Goal: Task Accomplishment & Management: Complete application form

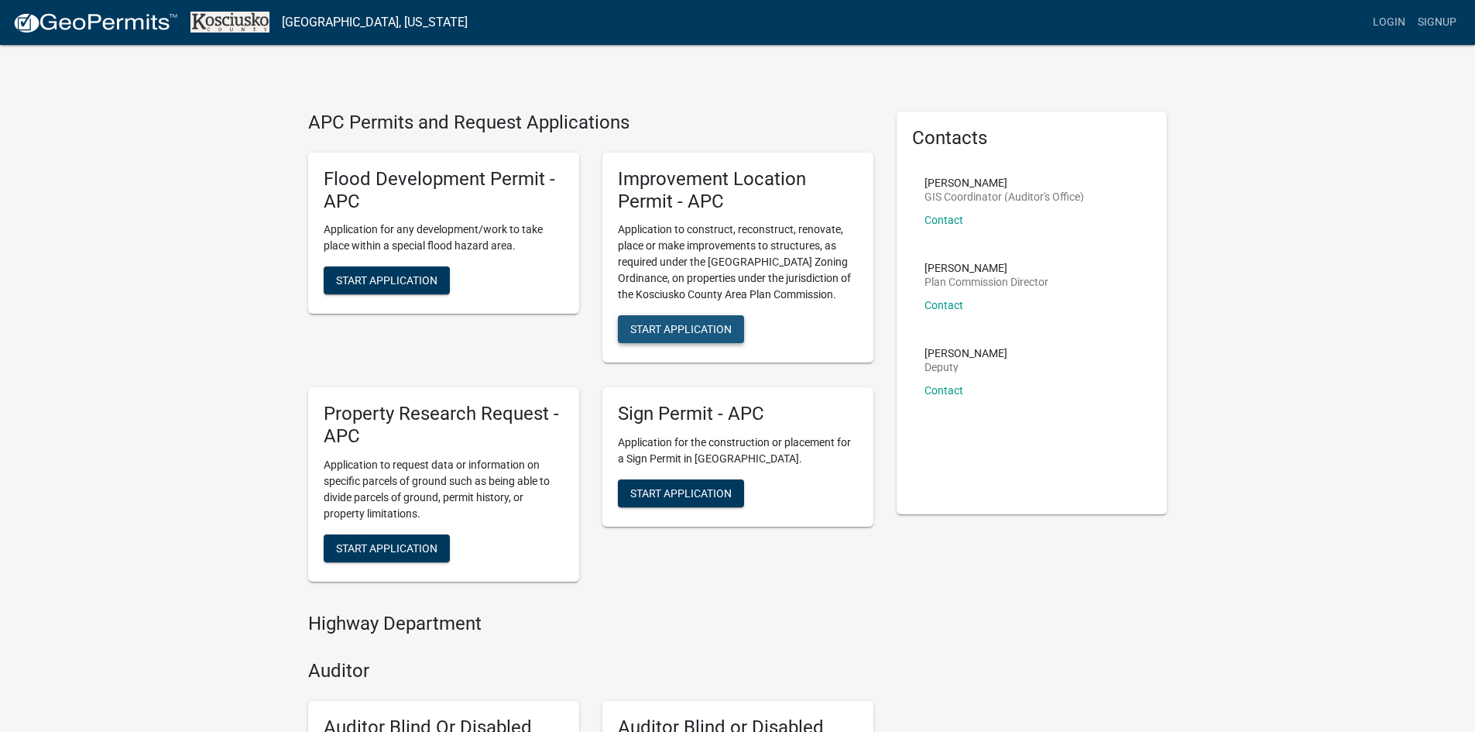
click at [682, 327] on span "Start Application" at bounding box center [680, 329] width 101 height 12
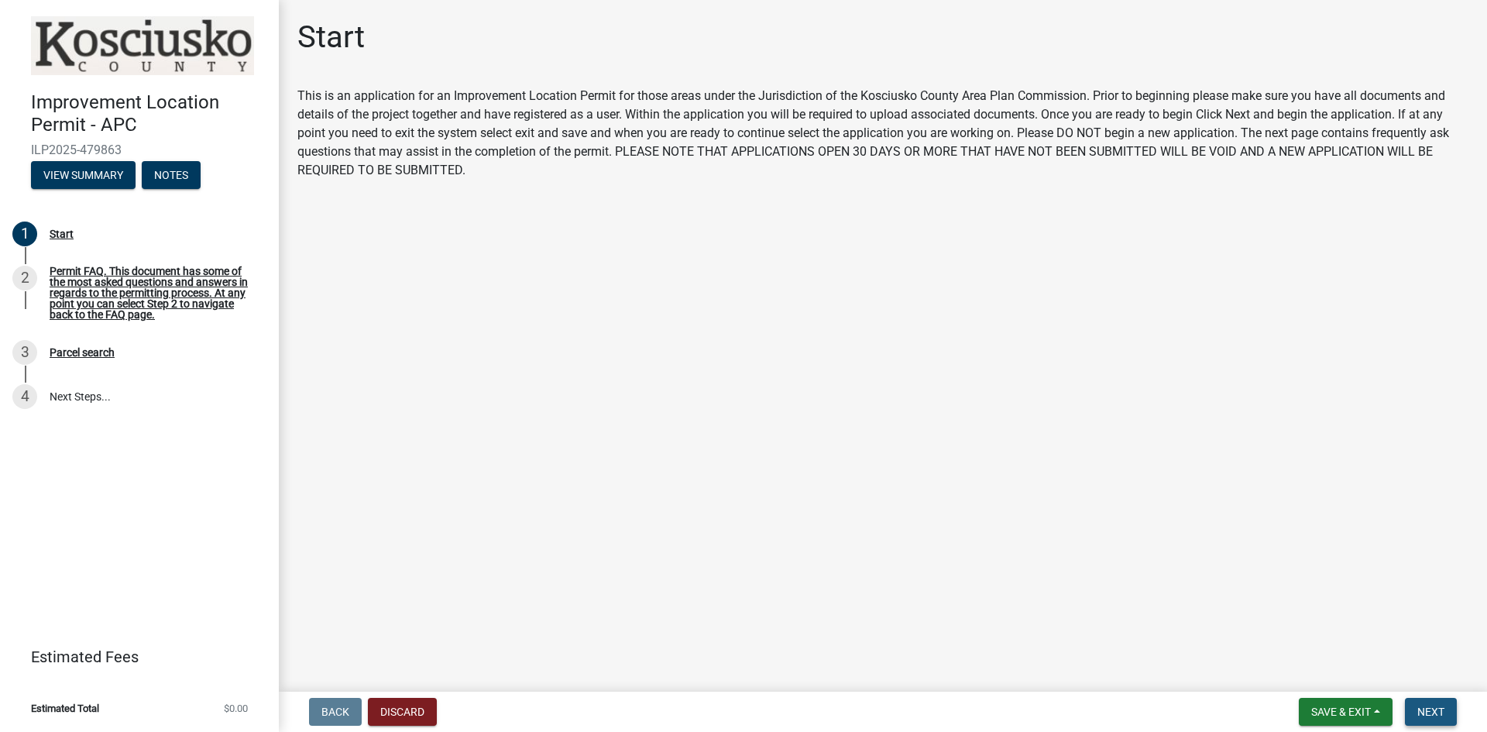
click at [1438, 708] on span "Next" at bounding box center [1430, 712] width 27 height 12
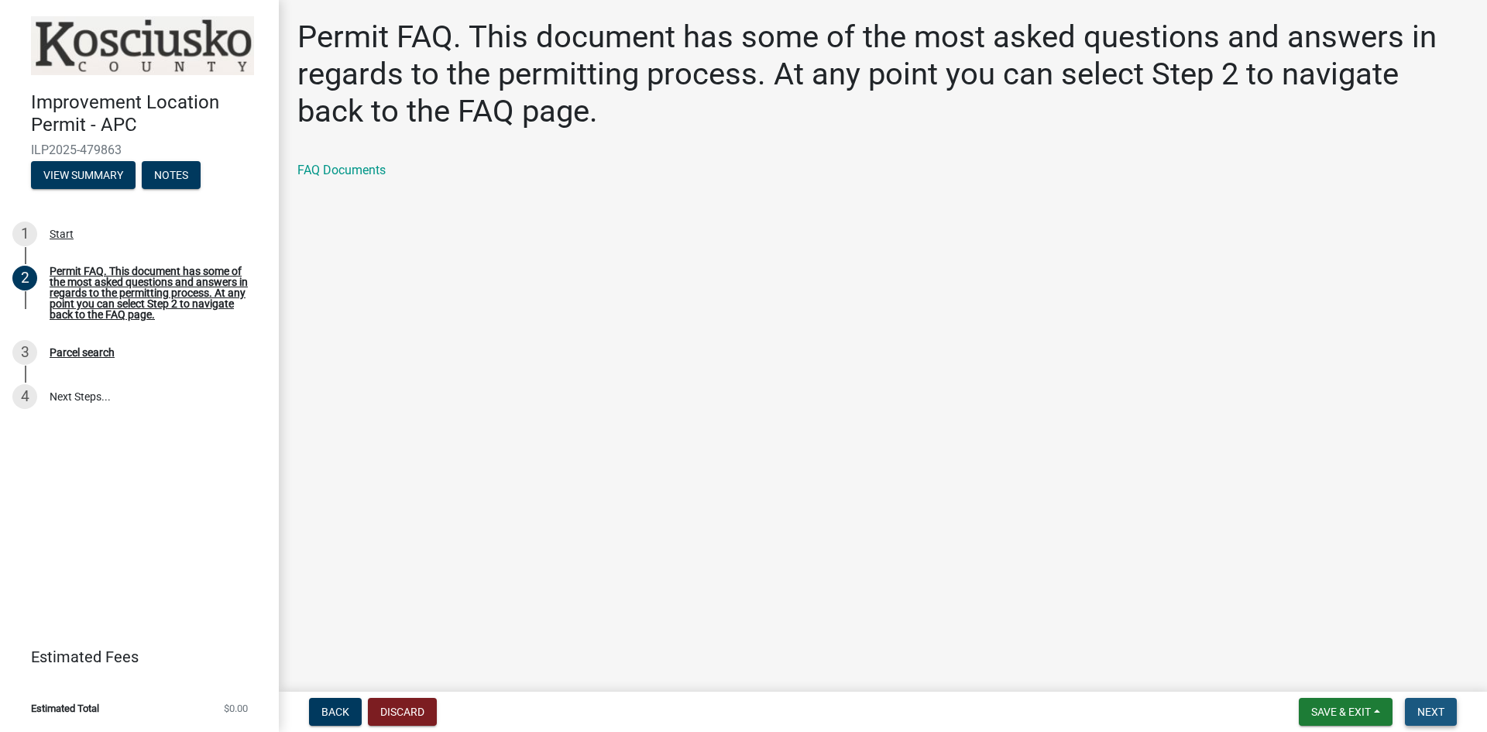
click at [1419, 710] on span "Next" at bounding box center [1430, 712] width 27 height 12
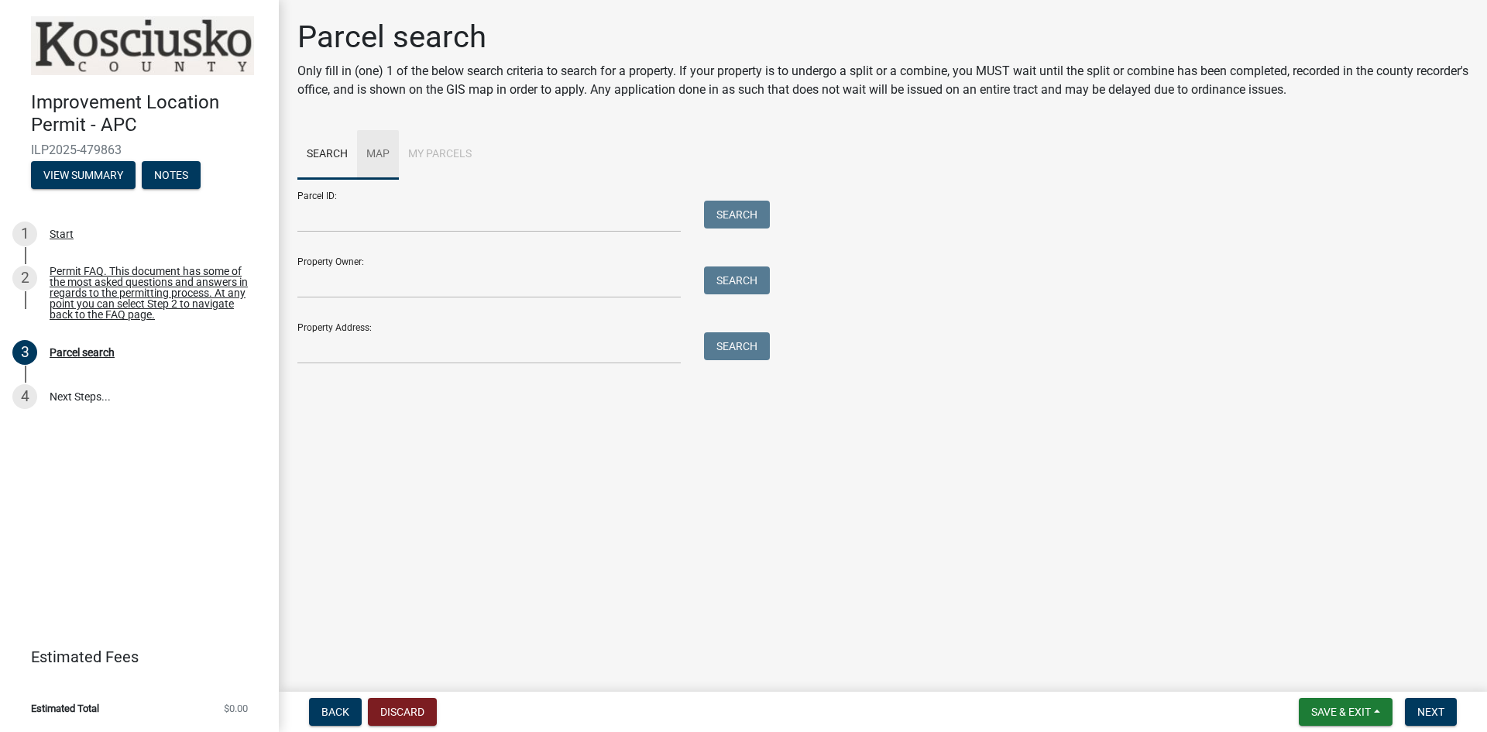
click at [368, 151] on link "Map" at bounding box center [378, 155] width 42 height 50
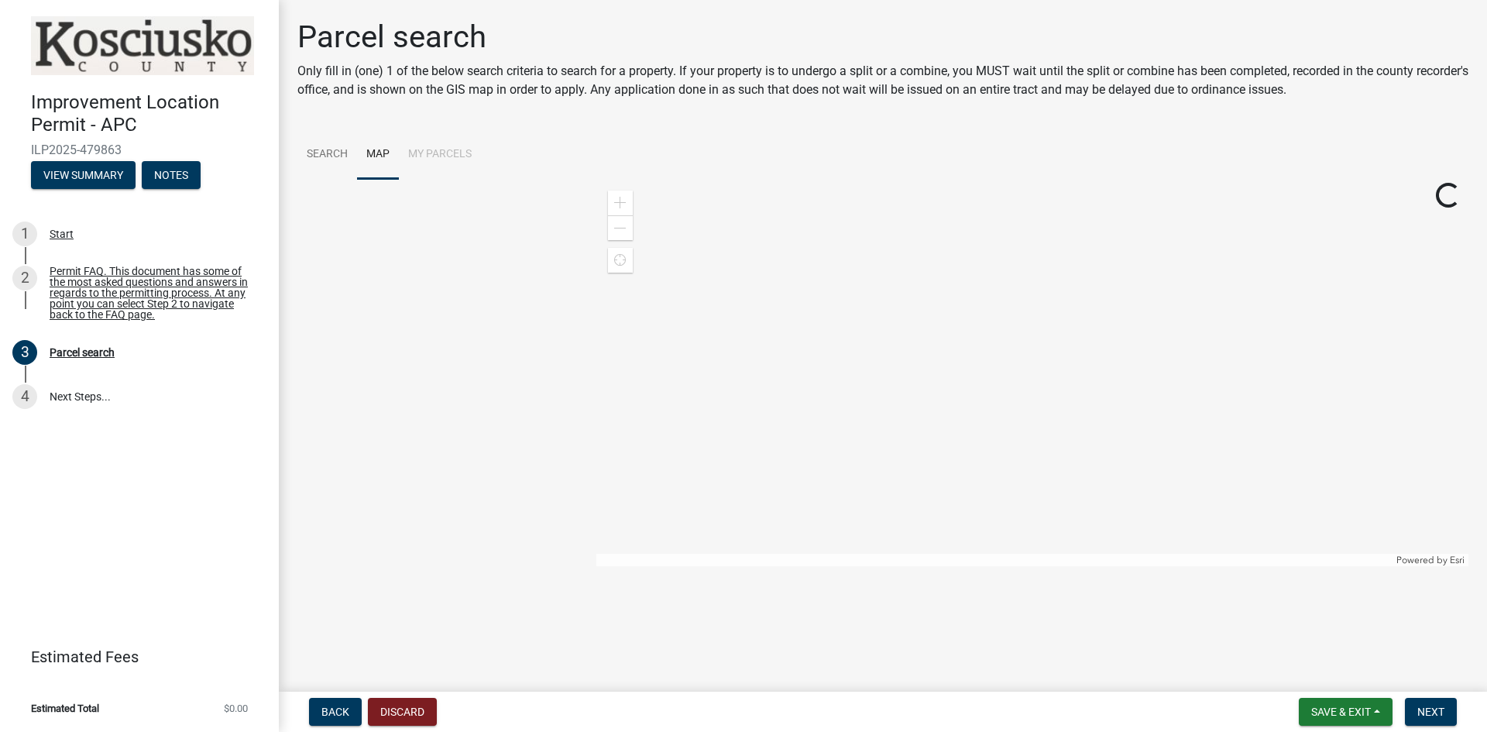
click at [421, 150] on li "My Parcels" at bounding box center [440, 155] width 82 height 50
click at [329, 152] on link "Search" at bounding box center [327, 155] width 60 height 50
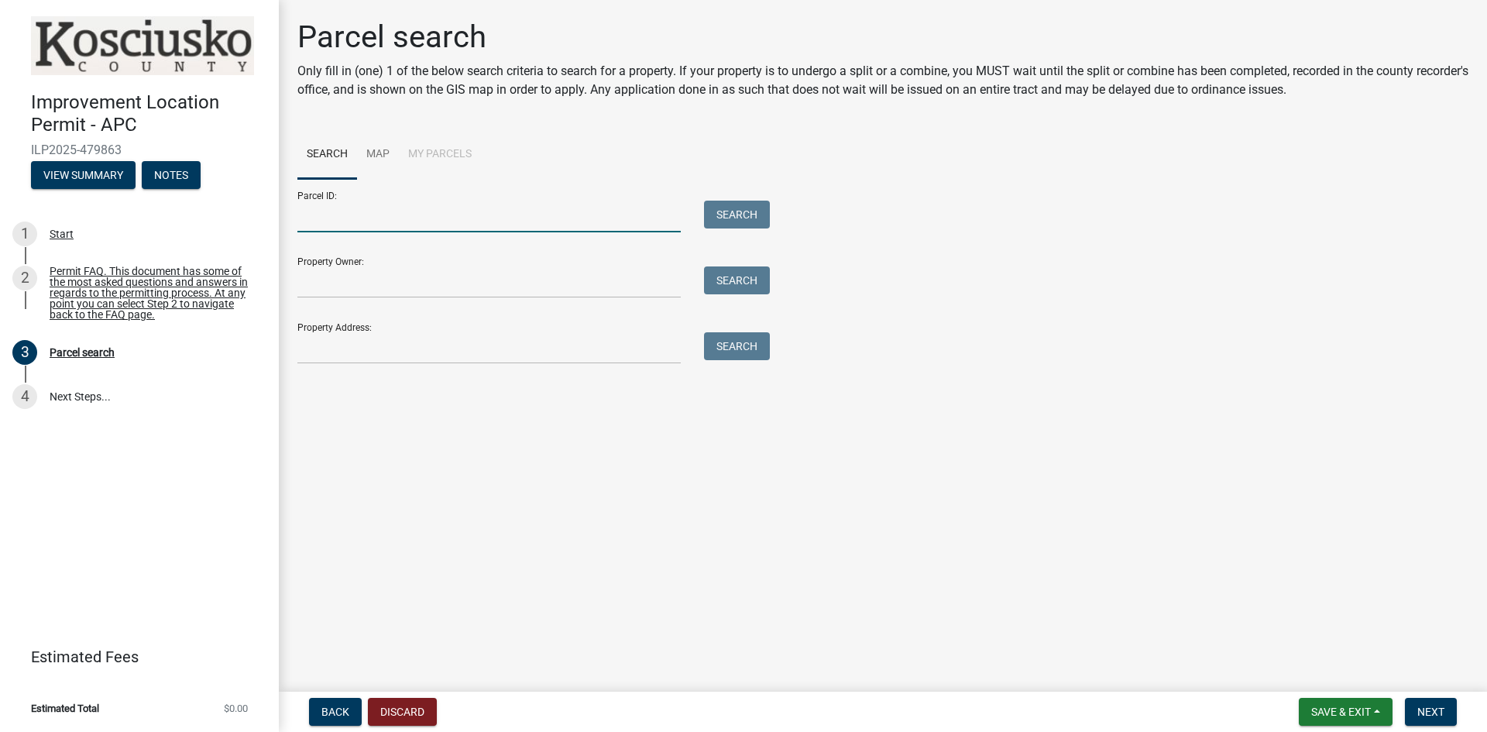
click at [399, 221] on input "Parcel ID:" at bounding box center [488, 217] width 383 height 32
paste input "[PHONE_NUMBER]"
type input "[PHONE_NUMBER]"
click at [751, 216] on button "Search" at bounding box center [737, 215] width 66 height 28
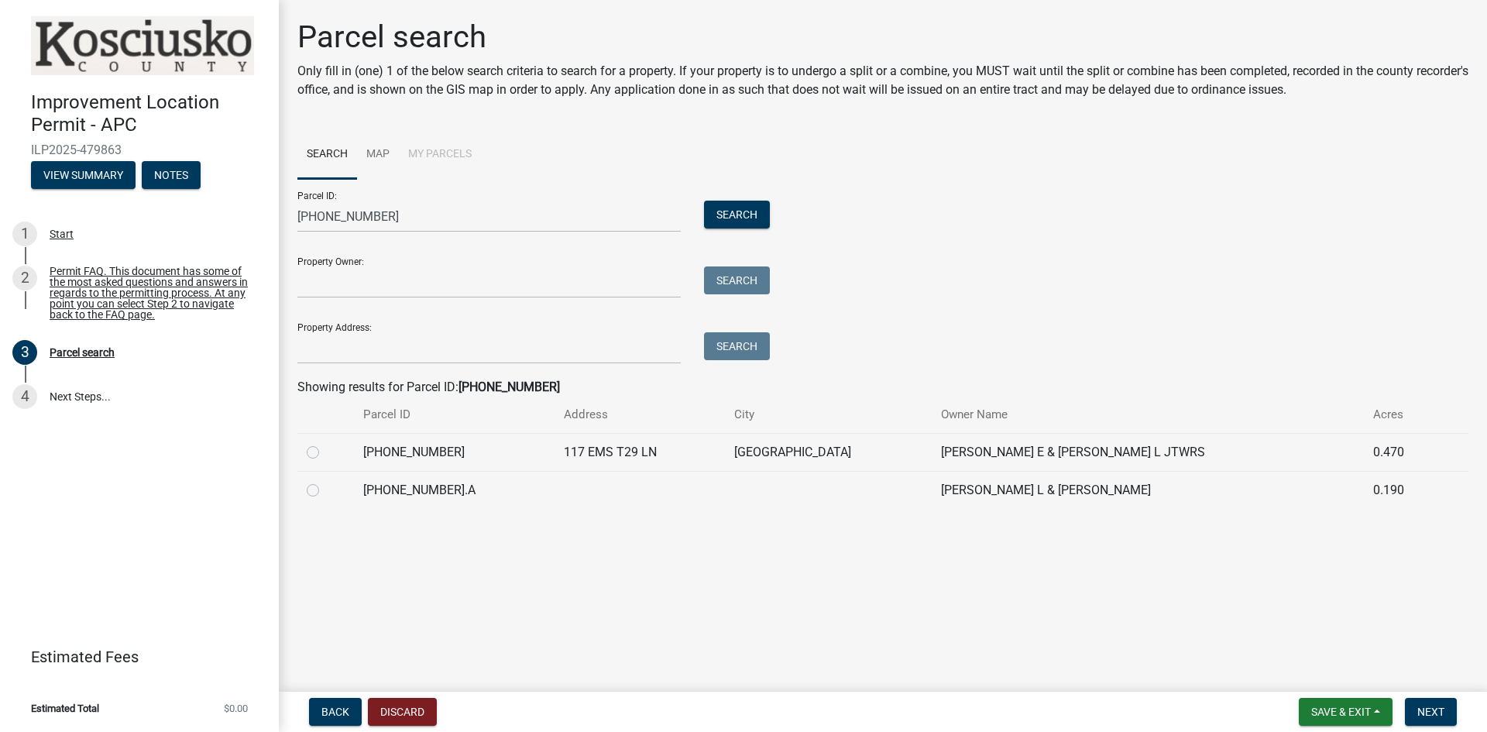
click at [325, 443] on label at bounding box center [325, 443] width 0 height 0
click at [325, 453] on input "radio" at bounding box center [330, 448] width 10 height 10
radio input "true"
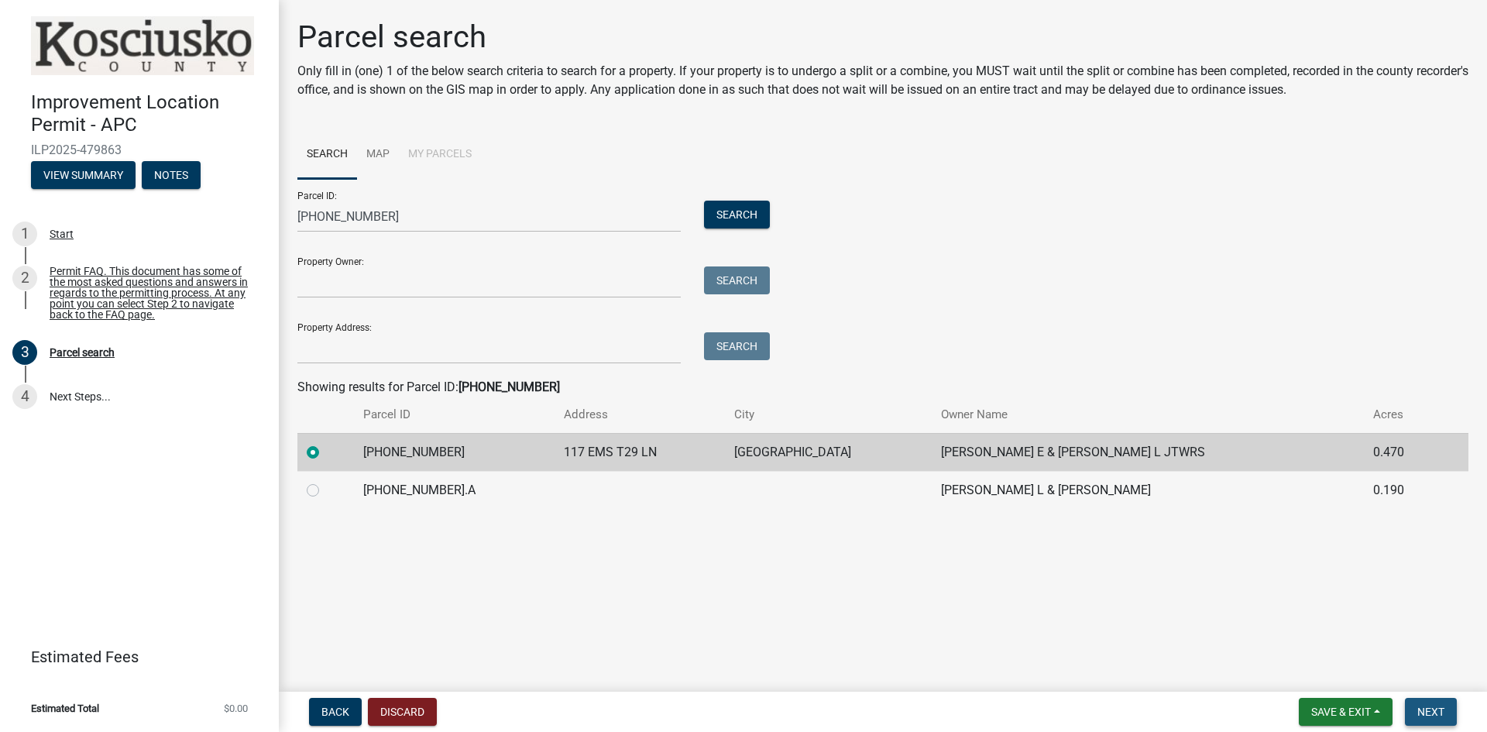
click at [1434, 712] on span "Next" at bounding box center [1430, 712] width 27 height 12
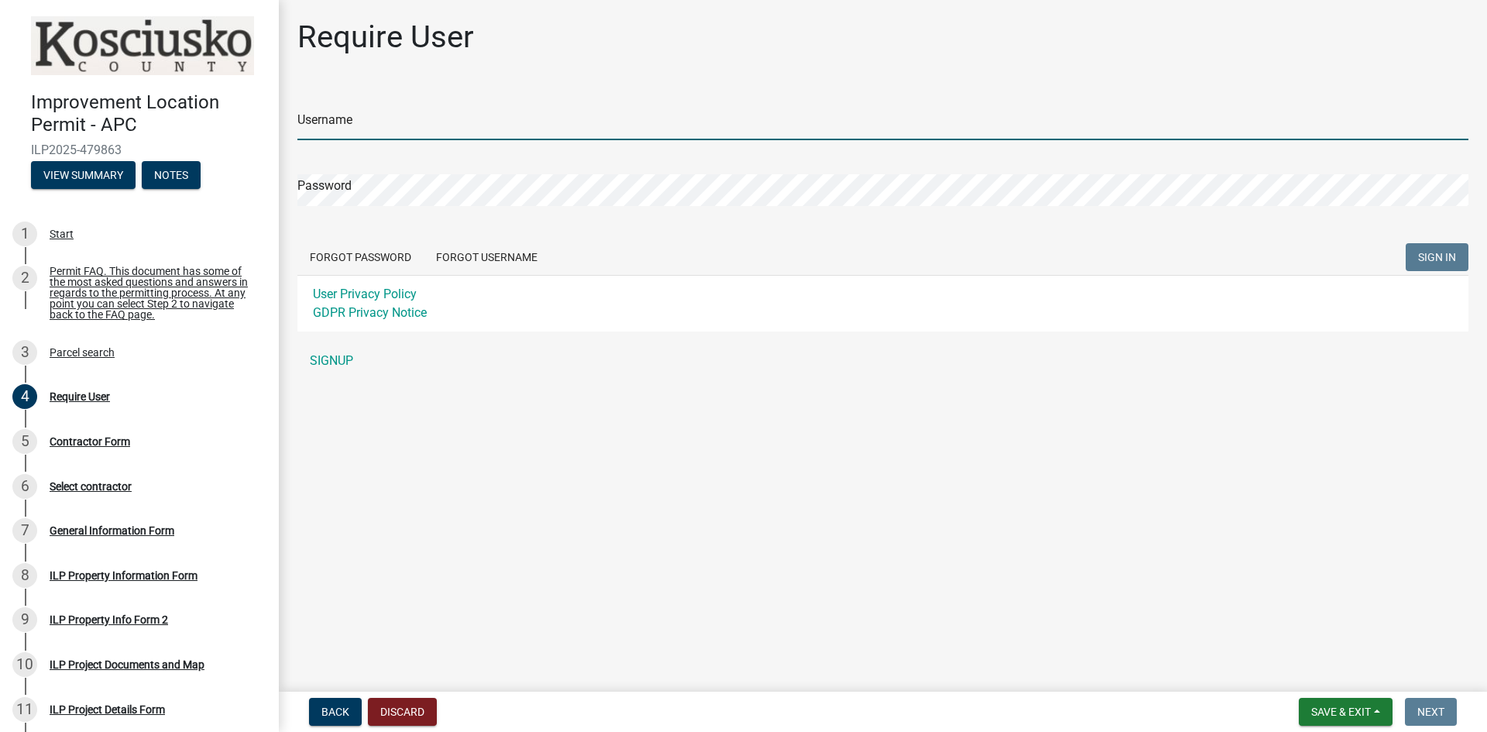
click at [418, 131] on input "Username" at bounding box center [882, 124] width 1171 height 32
click at [346, 363] on div "Username Password Forgot Password Forgot Username SIGN IN User Privacy Policy G…" at bounding box center [882, 232] width 1171 height 290
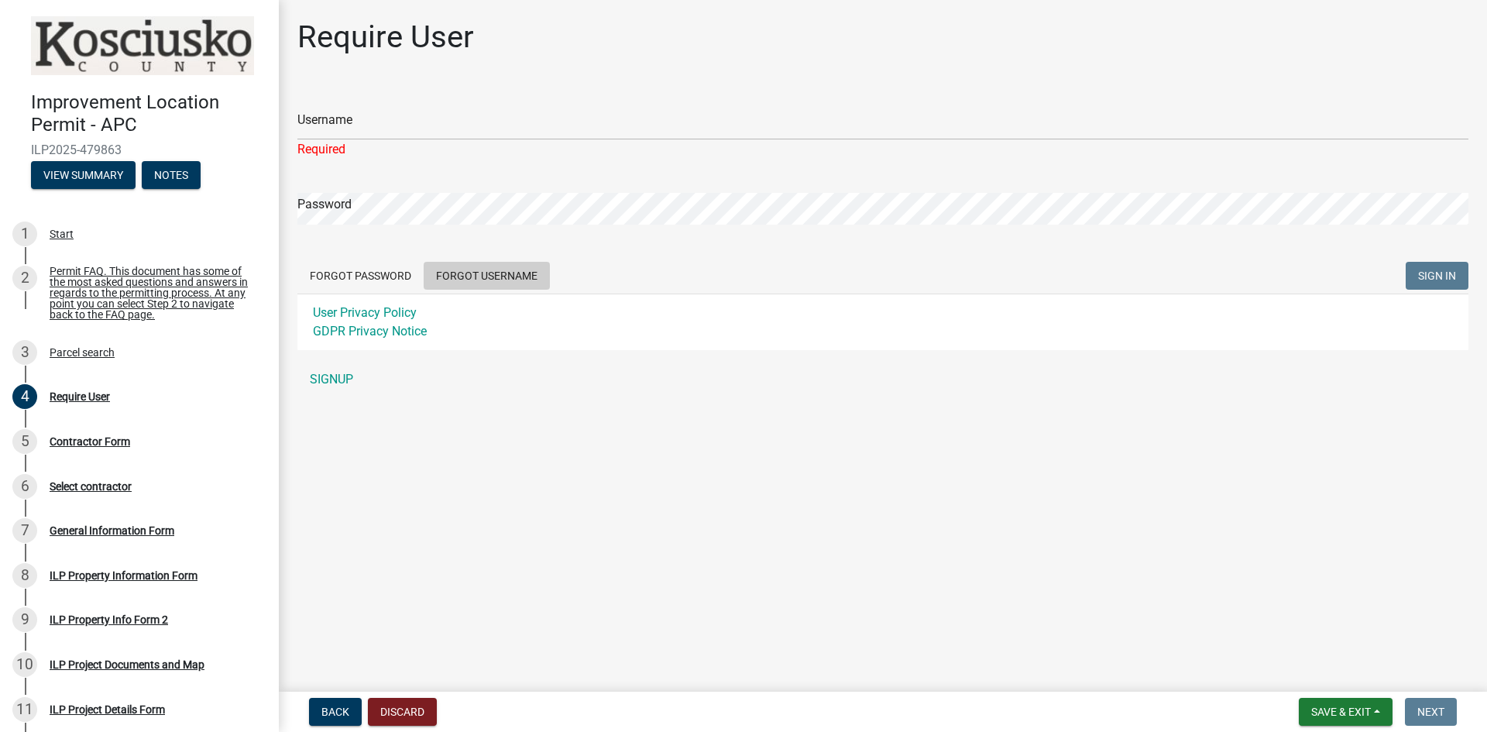
click at [462, 277] on button "Forgot Username" at bounding box center [487, 276] width 126 height 28
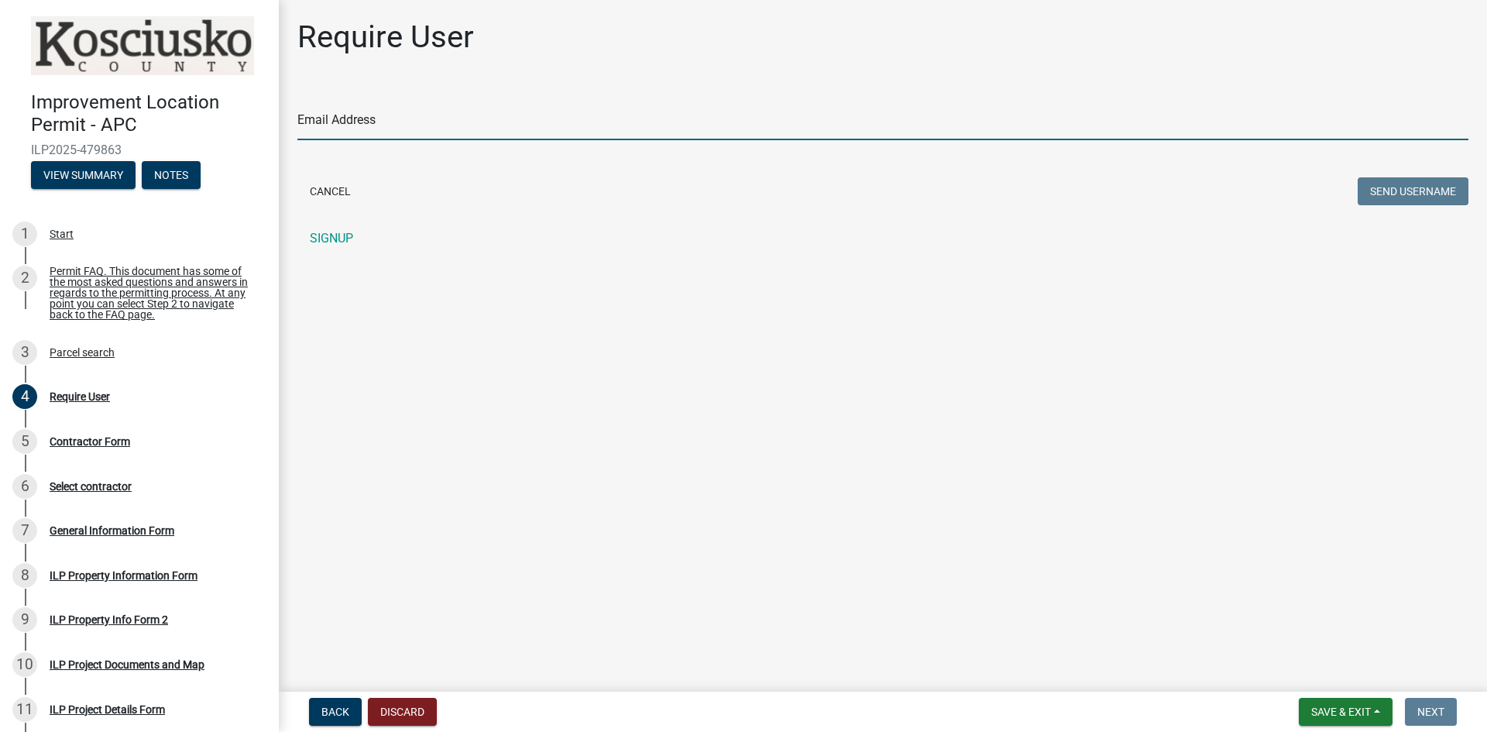
click at [362, 129] on input "Email Address" at bounding box center [882, 124] width 1171 height 32
type input "[EMAIL_ADDRESS][DOMAIN_NAME]"
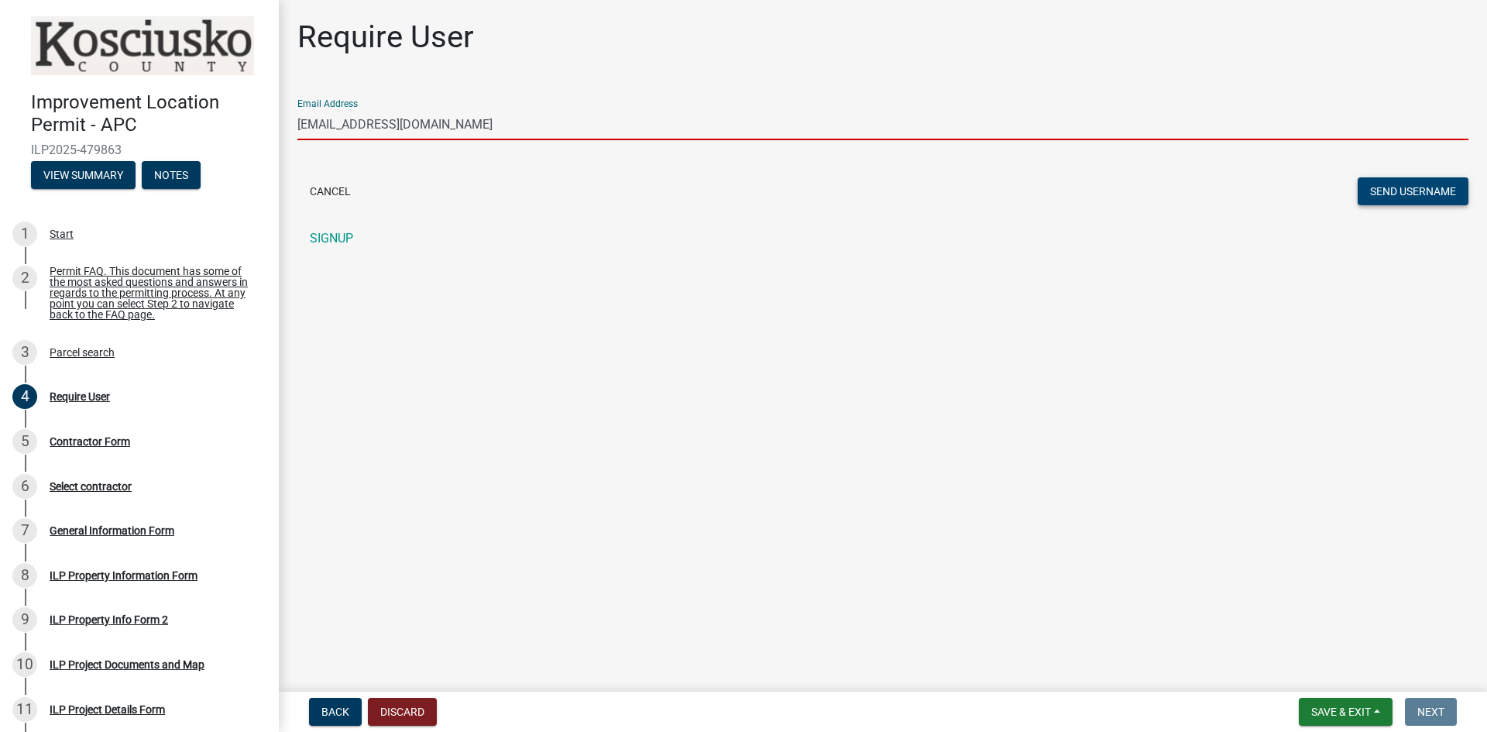
click at [1393, 195] on button "Send Username" at bounding box center [1413, 191] width 111 height 28
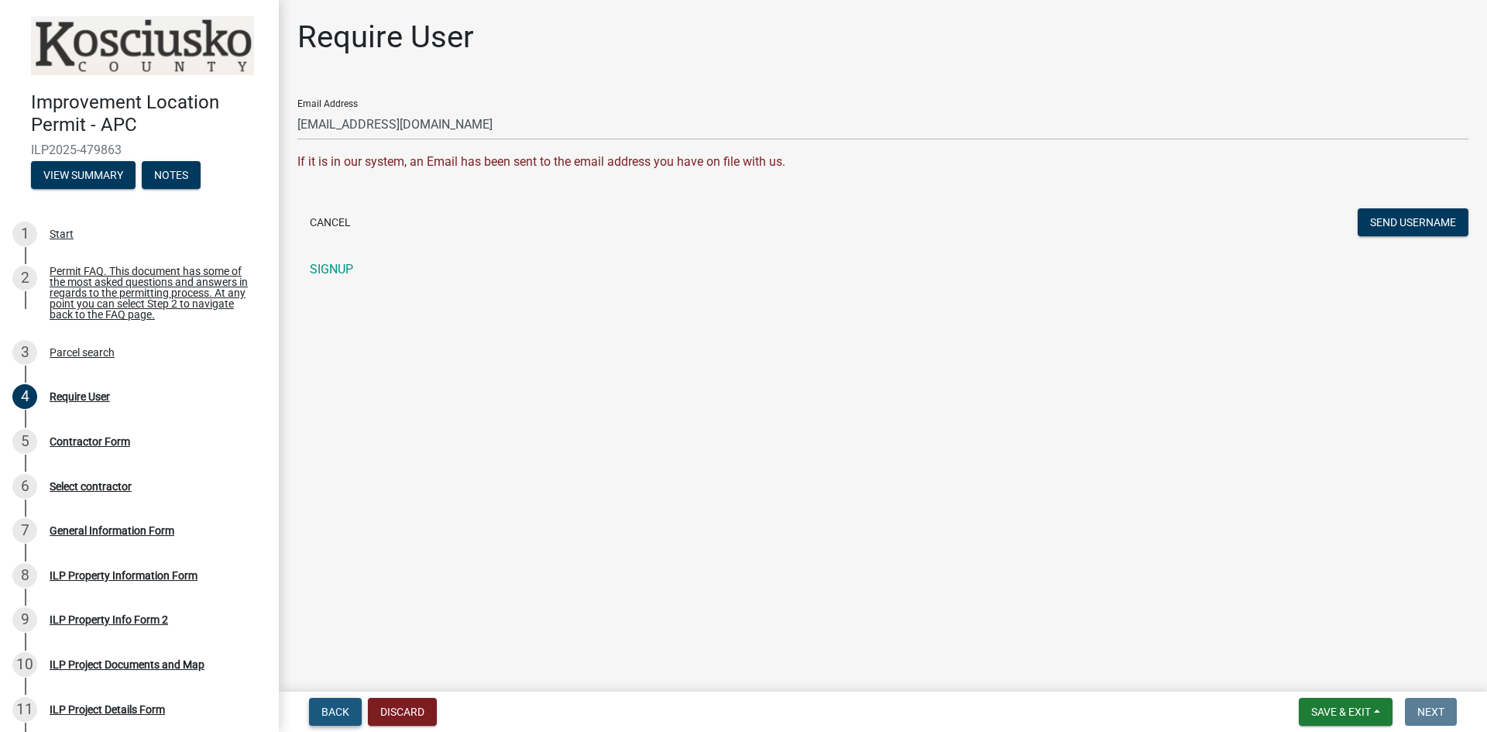
click at [342, 709] on span "Back" at bounding box center [335, 712] width 28 height 12
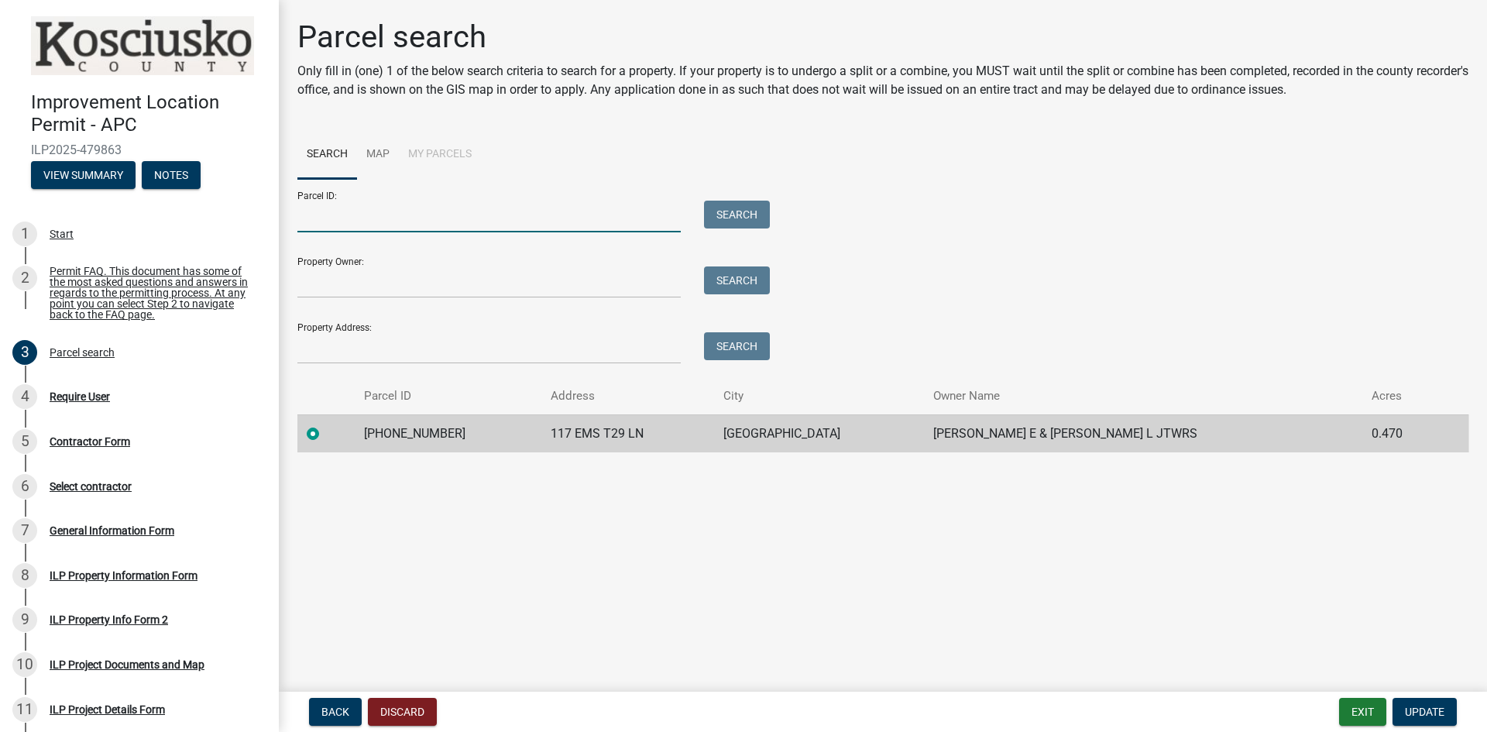
click at [438, 214] on input "Parcel ID:" at bounding box center [488, 217] width 383 height 32
drag, startPoint x: 438, startPoint y: 214, endPoint x: 702, endPoint y: 512, distance: 398.9
click at [702, 512] on main "Parcel search Only fill in (one) 1 of the below search criteria to search for a…" at bounding box center [883, 342] width 1208 height 685
click at [1432, 713] on span "Update" at bounding box center [1425, 712] width 40 height 12
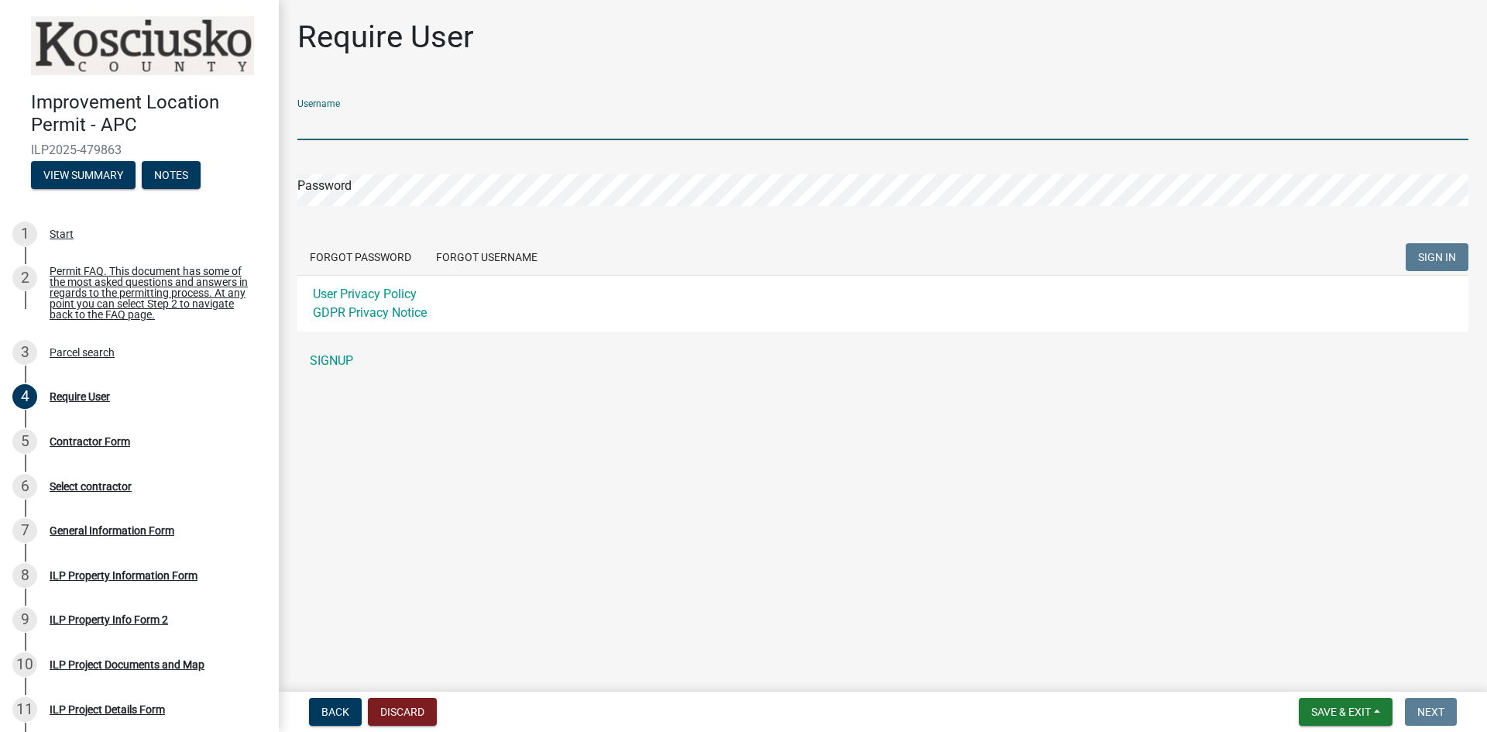
click at [404, 132] on input "Username" at bounding box center [882, 124] width 1171 height 32
type input "HOLLICAMPBELL"
click at [380, 252] on button "Forgot Password" at bounding box center [360, 257] width 126 height 28
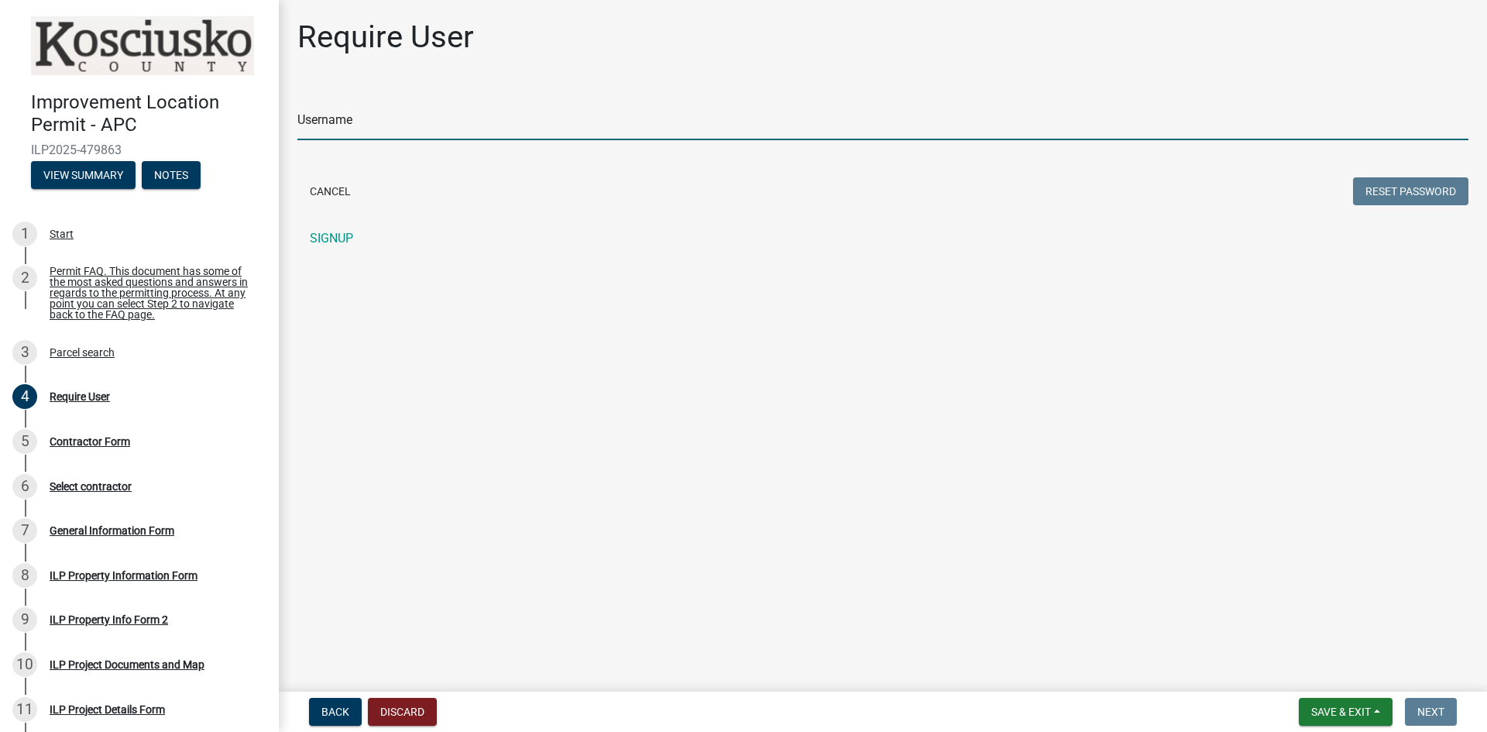
click at [376, 119] on input "Username" at bounding box center [882, 124] width 1171 height 32
type input "HOLLICAMPBELL"
click at [1401, 191] on button "Reset Password" at bounding box center [1410, 191] width 115 height 28
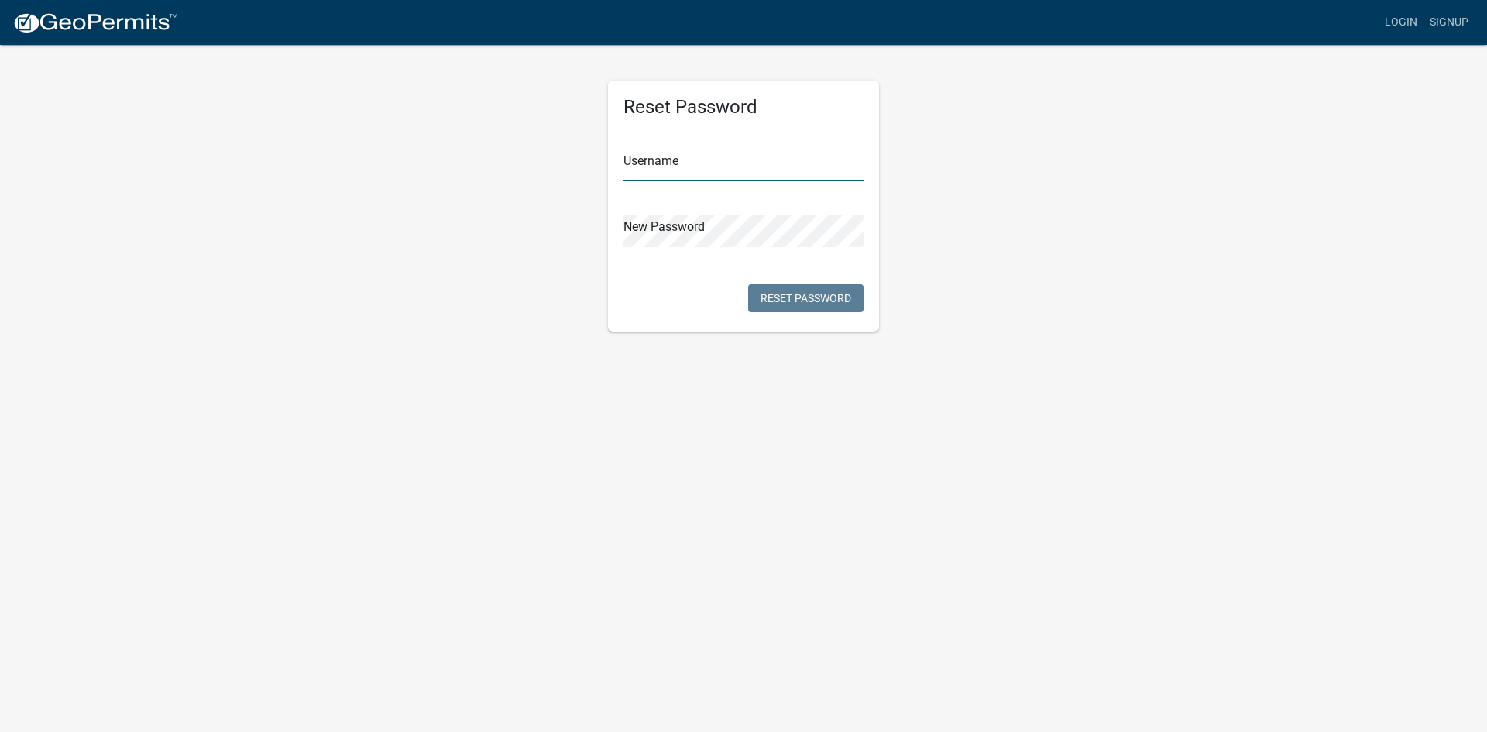
click at [710, 168] on input "text" at bounding box center [743, 165] width 240 height 32
click at [772, 170] on input "HOLLICAMPBELL" at bounding box center [743, 165] width 240 height 32
type input "HOLLICAMPBELL"
click at [795, 307] on button "Reset Password" at bounding box center [805, 298] width 115 height 28
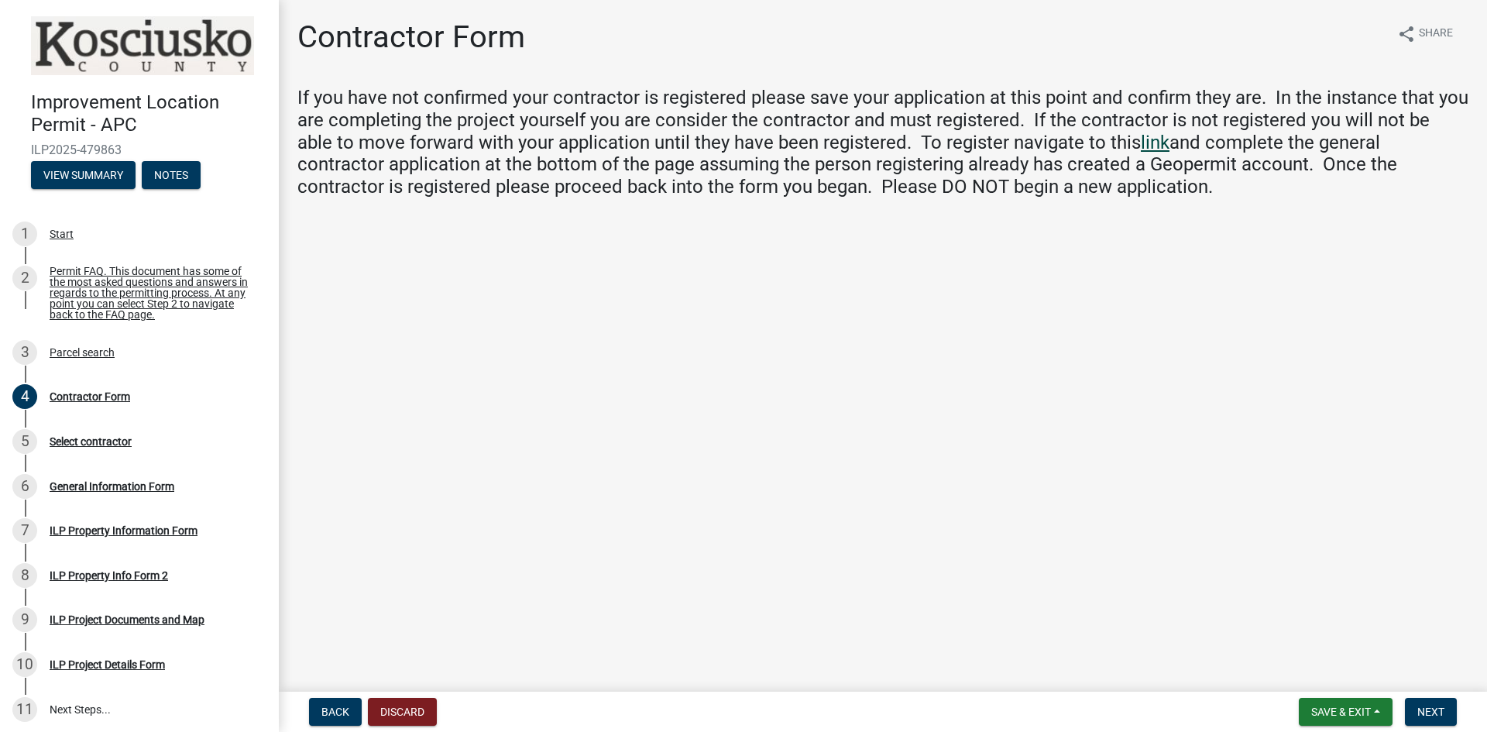
click at [1141, 143] on link "link" at bounding box center [1155, 143] width 29 height 22
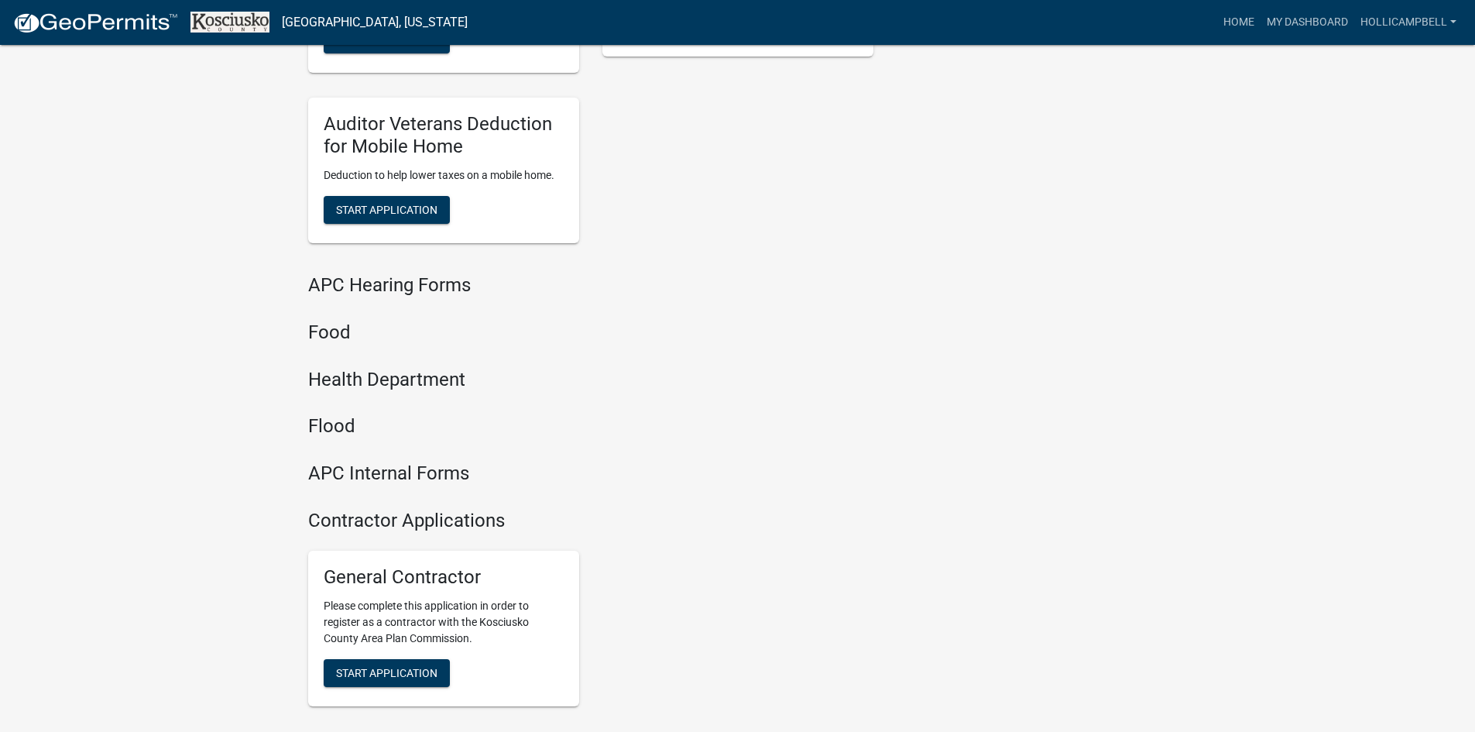
scroll to position [1889, 0]
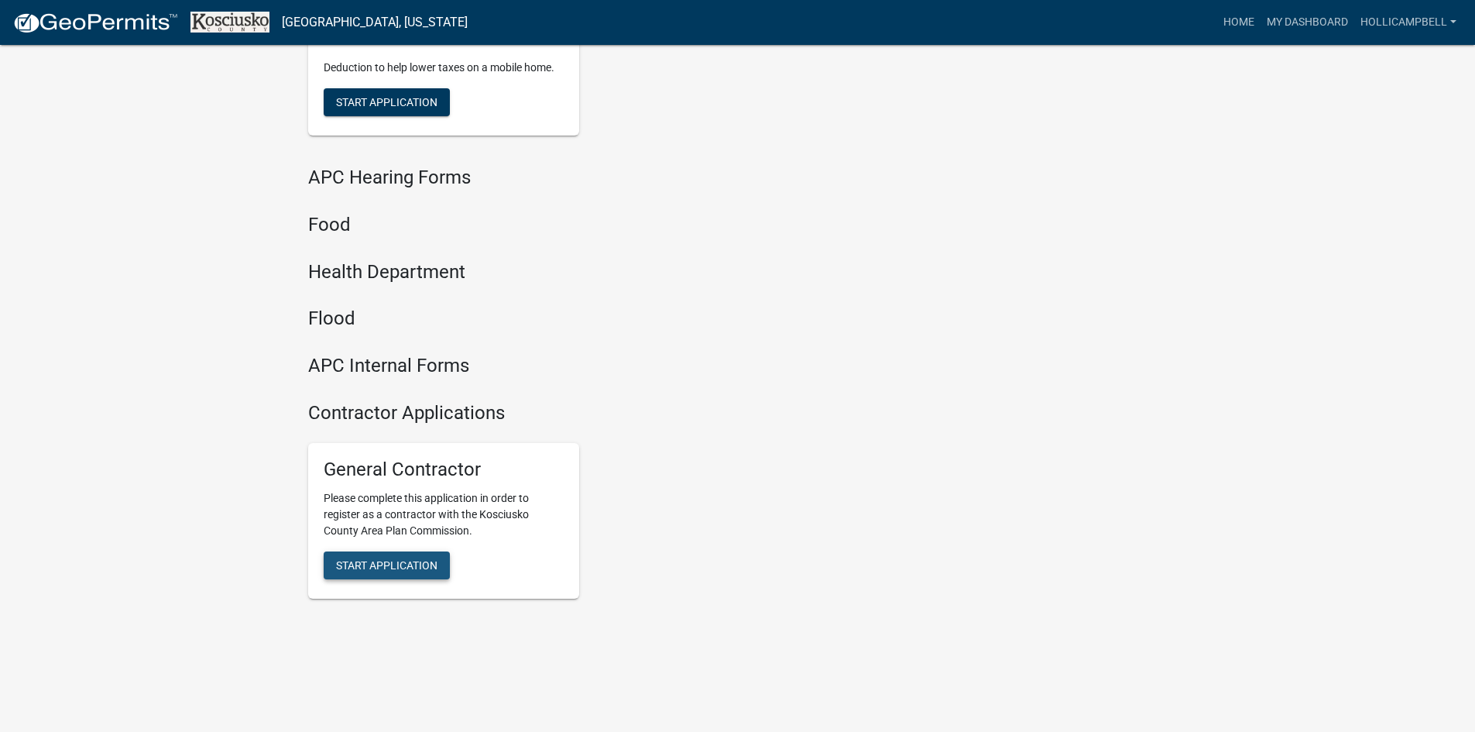
click at [366, 561] on span "Start Application" at bounding box center [386, 564] width 101 height 12
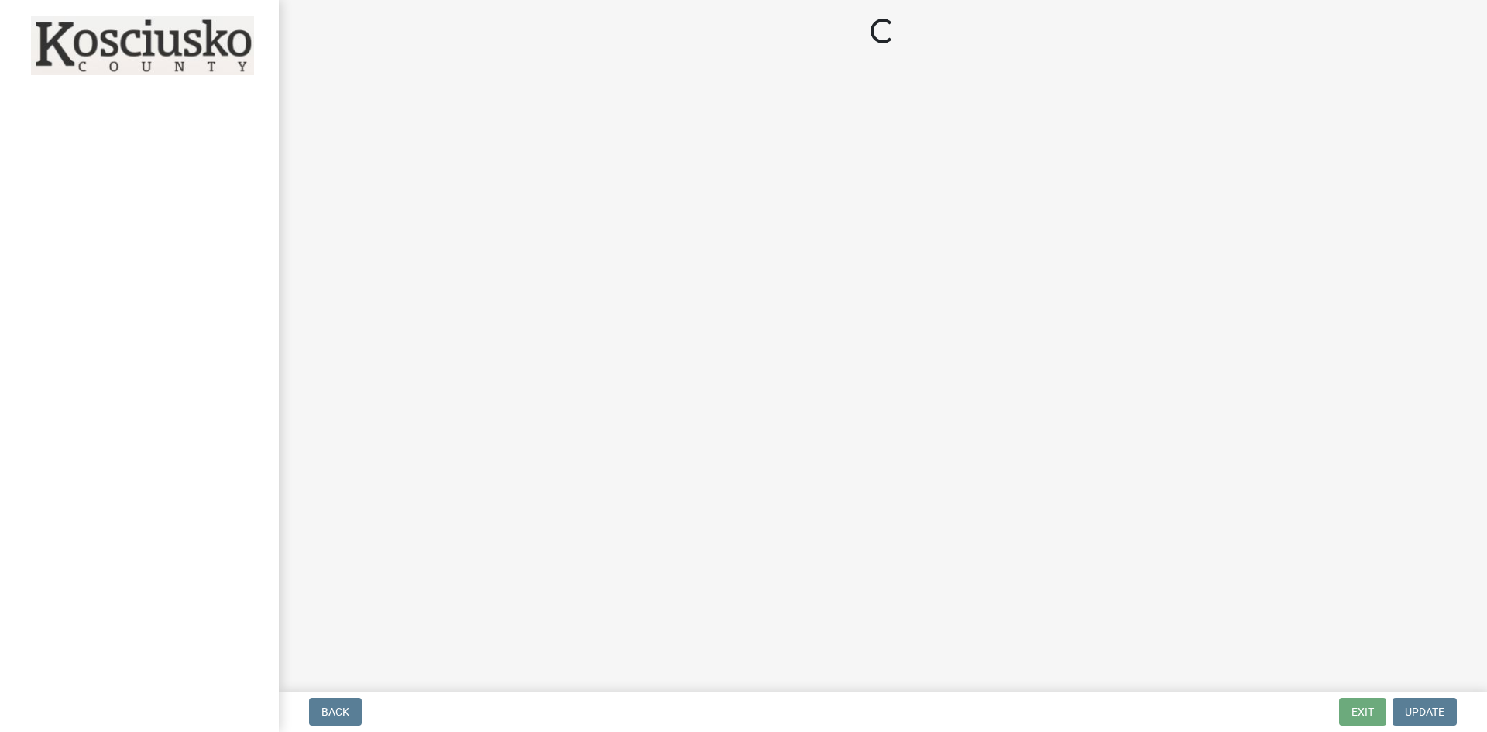
select select "IN"
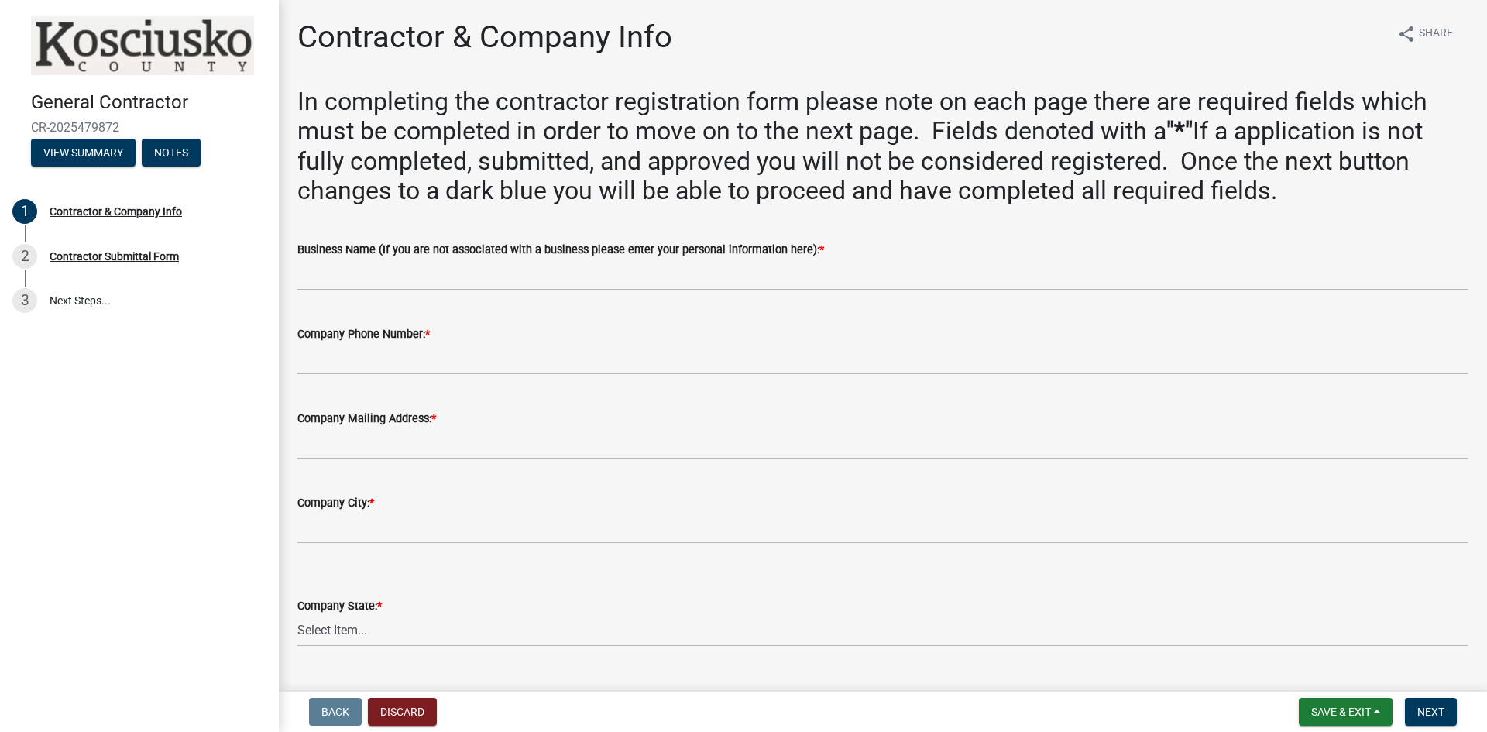
scroll to position [77, 0]
